Goal: Information Seeking & Learning: Learn about a topic

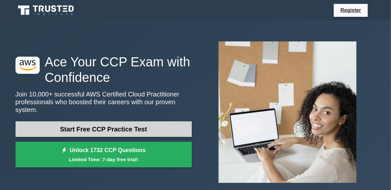
click at [93, 126] on link "Start Free CCP Practice Test" at bounding box center [104, 129] width 176 height 16
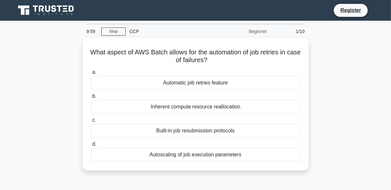
click at [93, 126] on div "Built-in job resubmission protocols" at bounding box center [195, 131] width 209 height 14
click at [91, 122] on input "c. Built-in job resubmission protocols" at bounding box center [91, 120] width 0 height 4
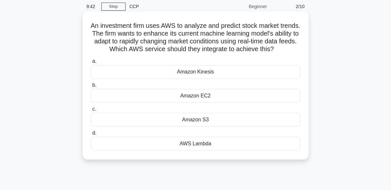
scroll to position [29, 0]
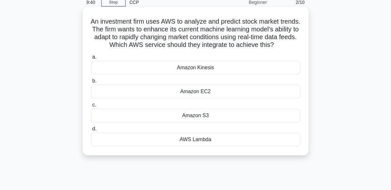
click at [193, 74] on div "Amazon Kinesis" at bounding box center [195, 68] width 209 height 14
click at [91, 59] on input "a. Amazon Kinesis" at bounding box center [91, 57] width 0 height 4
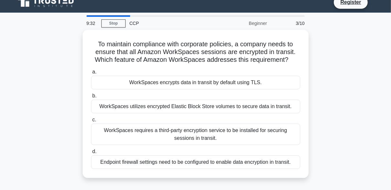
scroll to position [8, 0]
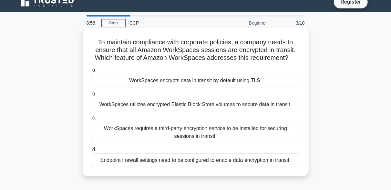
click at [238, 108] on div "WorkSpaces utilizes encrypted Elastic Block Store volumes to secure data in tra…" at bounding box center [195, 105] width 209 height 14
click at [91, 96] on input "b. WorkSpaces utilizes encrypted Elastic Block Store volumes to secure data in …" at bounding box center [91, 94] width 0 height 4
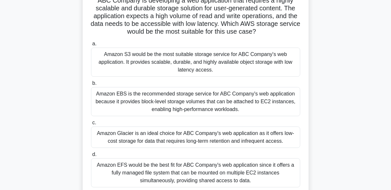
scroll to position [53, 0]
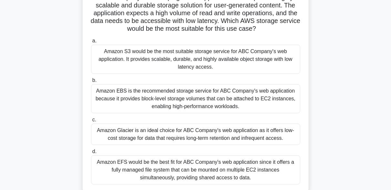
click at [191, 101] on div "Amazon EBS is the recommended storage service for ABC Company's web application…" at bounding box center [195, 98] width 209 height 29
click at [91, 82] on input "b. Amazon EBS is the recommended storage service for ABC Company's web applicat…" at bounding box center [91, 80] width 0 height 4
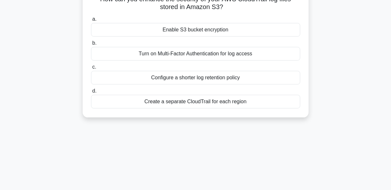
scroll to position [0, 0]
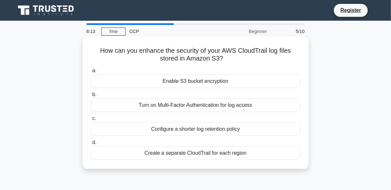
click at [199, 107] on div "Turn on Multi-Factor Authentication for log access" at bounding box center [195, 105] width 209 height 14
click at [91, 97] on input "b. Turn on Multi-Factor Authentication for log access" at bounding box center [91, 94] width 0 height 4
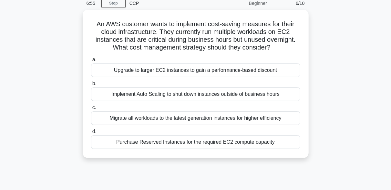
scroll to position [12, 0]
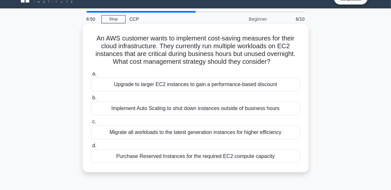
click at [196, 161] on div "Purchase Reserved Instances for the required EC2 compute capacity" at bounding box center [195, 156] width 209 height 14
click at [91, 148] on input "d. Purchase Reserved Instances for the required EC2 compute capacity" at bounding box center [91, 145] width 0 height 4
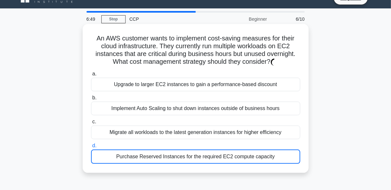
scroll to position [0, 0]
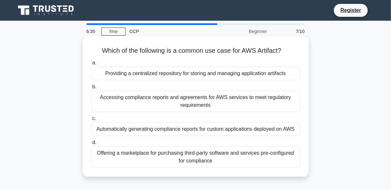
click at [194, 78] on div "Providing a centralized repository for storing and managing application artifac…" at bounding box center [195, 74] width 209 height 14
click at [91, 65] on input "a. Providing a centralized repository for storing and managing application arti…" at bounding box center [91, 63] width 0 height 4
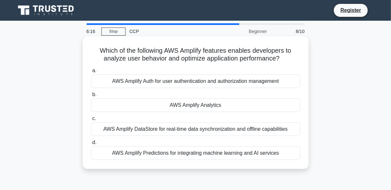
click at [248, 84] on div "AWS Amplify Auth for user authentication and authorization management" at bounding box center [195, 81] width 209 height 14
click at [91, 73] on input "a. AWS Amplify Auth for user authentication and authorization management" at bounding box center [91, 71] width 0 height 4
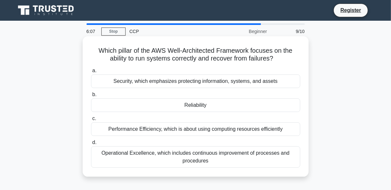
click at [219, 104] on div "Reliability" at bounding box center [195, 105] width 209 height 14
click at [91, 97] on input "b. Reliability" at bounding box center [91, 94] width 0 height 4
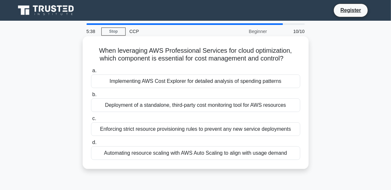
click at [204, 82] on div "Implementing AWS Cost Explorer for detailed analysis of spending patterns" at bounding box center [195, 81] width 209 height 14
click at [91, 73] on input "a. Implementing AWS Cost Explorer for detailed analysis of spending patterns" at bounding box center [91, 71] width 0 height 4
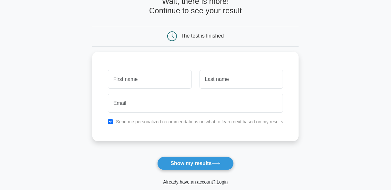
scroll to position [43, 0]
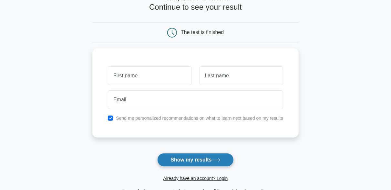
click at [206, 161] on button "Show my results" at bounding box center [195, 160] width 76 height 14
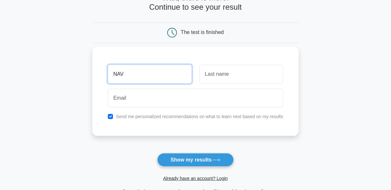
type input "NAV"
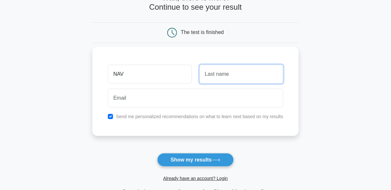
click at [214, 80] on input "text" at bounding box center [242, 74] width 84 height 19
type input "ENITHA"
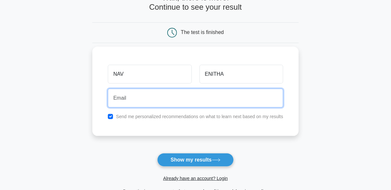
click at [161, 106] on input "email" at bounding box center [195, 98] width 175 height 19
type input "[EMAIL_ADDRESS][DOMAIN_NAME]"
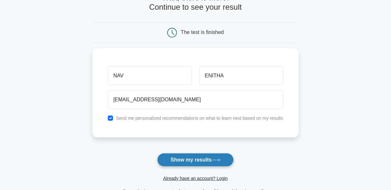
click at [196, 153] on button "Show my results" at bounding box center [195, 160] width 76 height 14
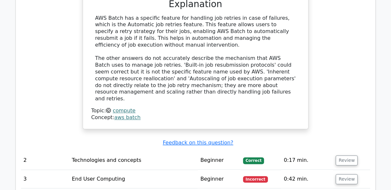
scroll to position [681, 0]
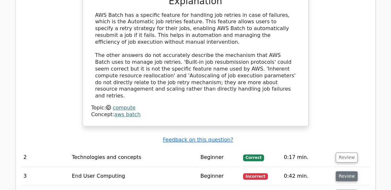
click at [341, 171] on button "Review" at bounding box center [347, 176] width 22 height 10
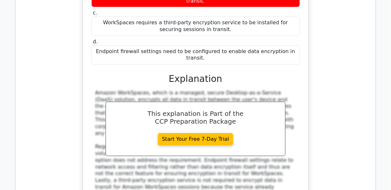
scroll to position [1049, 0]
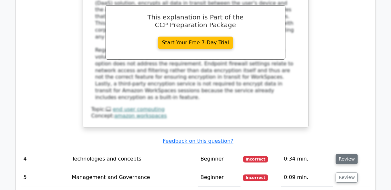
click at [342, 154] on button "Review" at bounding box center [347, 159] width 22 height 10
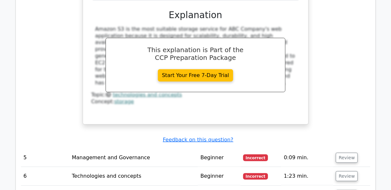
scroll to position [1415, 0]
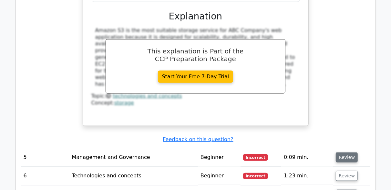
click at [344, 152] on button "Review" at bounding box center [347, 157] width 22 height 10
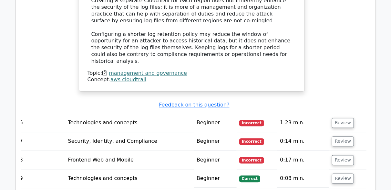
scroll to position [1805, 0]
click at [339, 117] on button "Review" at bounding box center [343, 122] width 22 height 10
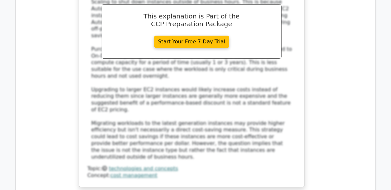
scroll to position [2133, 0]
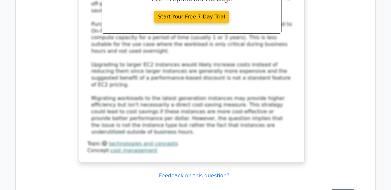
click at [335, 188] on button "Review" at bounding box center [343, 193] width 22 height 10
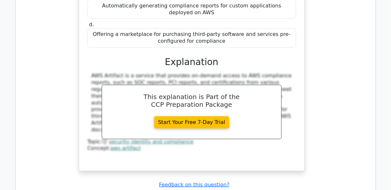
scroll to position [2422, 0]
click at [359, 24] on div "Which of the following is a common use case for AWS Artifact? a. Providing a ce…" at bounding box center [192, 46] width 350 height 265
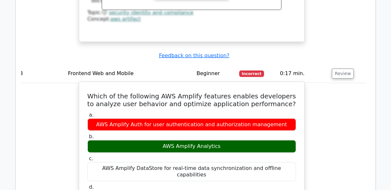
scroll to position [2616, 0]
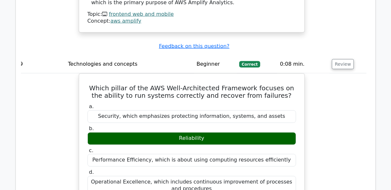
scroll to position [2906, 0]
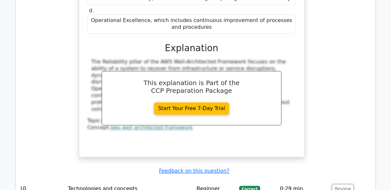
scroll to position [3068, 0]
